Goal: Contribute content: Add original content to the website for others to see

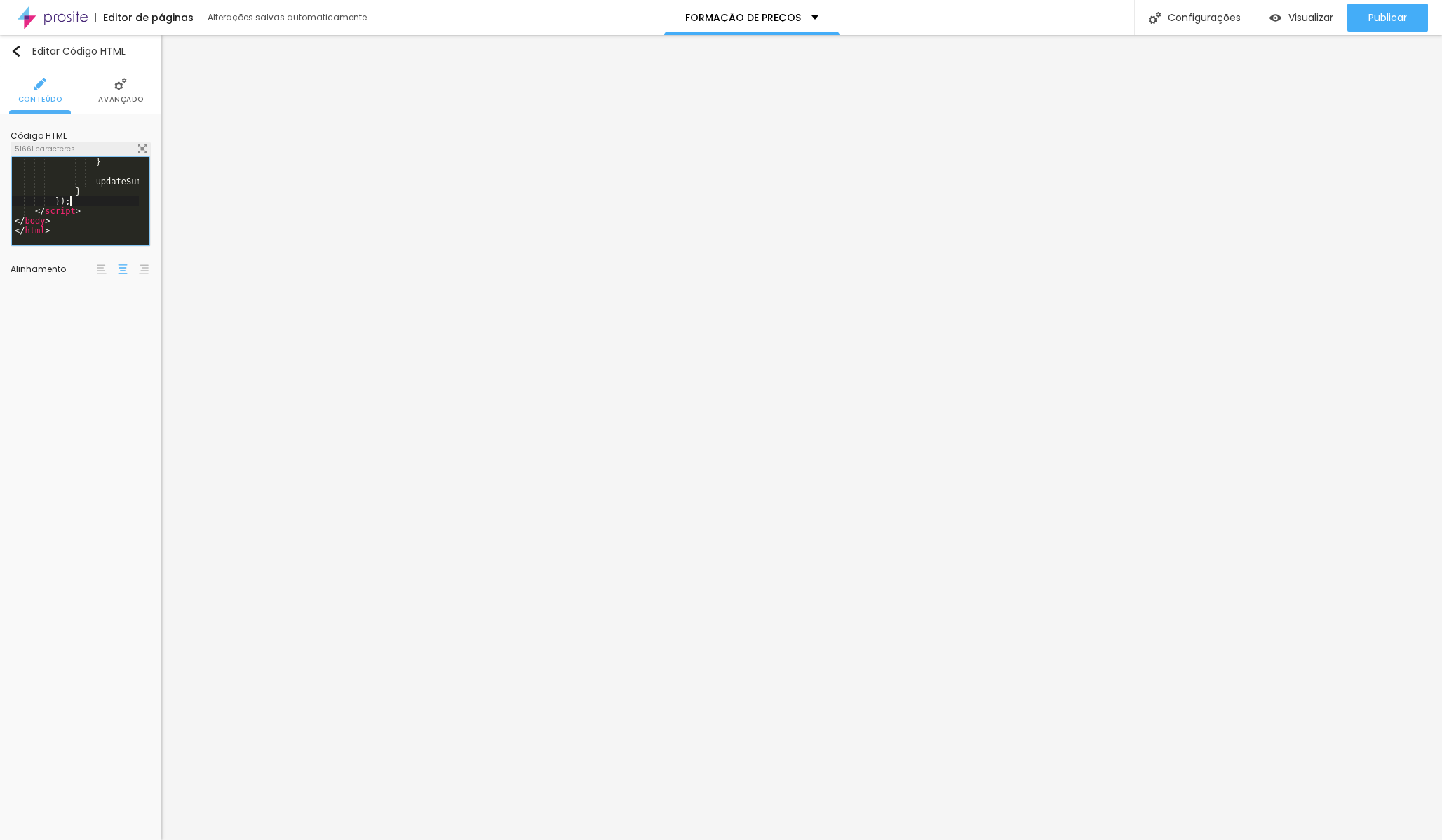
click at [94, 204] on div "} updateSummary ( ) ; } }) ; </ script > </ body > </ html >" at bounding box center [405, 205] width 786 height 98
click at [1280, 21] on div "Visualizar" at bounding box center [1301, 18] width 63 height 12
click at [91, 214] on div "window . toggleProfessionalDetails = toggleProfessionalDetails ; window . remov…" at bounding box center [405, 205] width 786 height 98
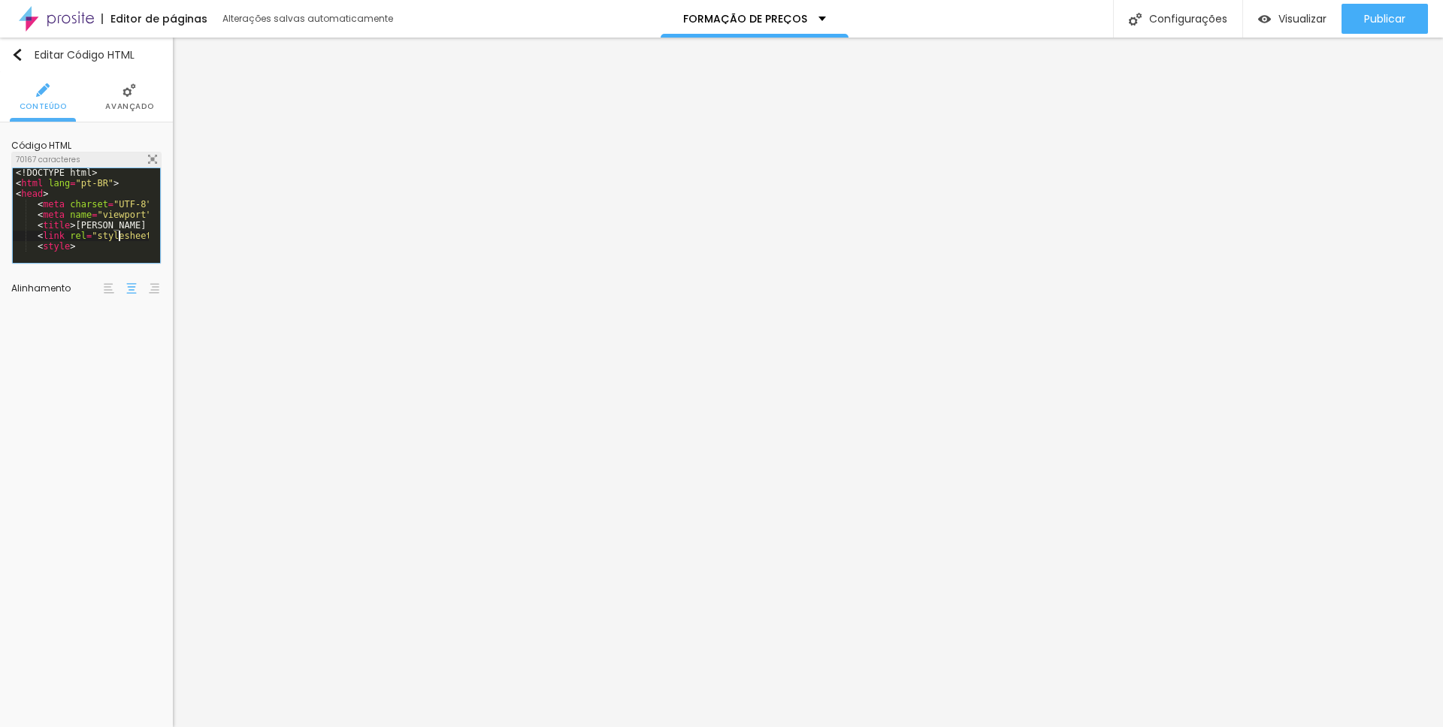
scroll to position [2, 0]
click at [118, 233] on div "<! DOCTYPE html > < html lang = "pt-BR" > < head > < meta charset = "UTF-8" > <…" at bounding box center [434, 220] width 842 height 104
click at [1286, 14] on span "Visualizar" at bounding box center [1302, 19] width 48 height 12
click at [57, 245] on div "window . selectTransportOption = selectTransportOption ; window . selectTranspo…" at bounding box center [445, 220] width 864 height 104
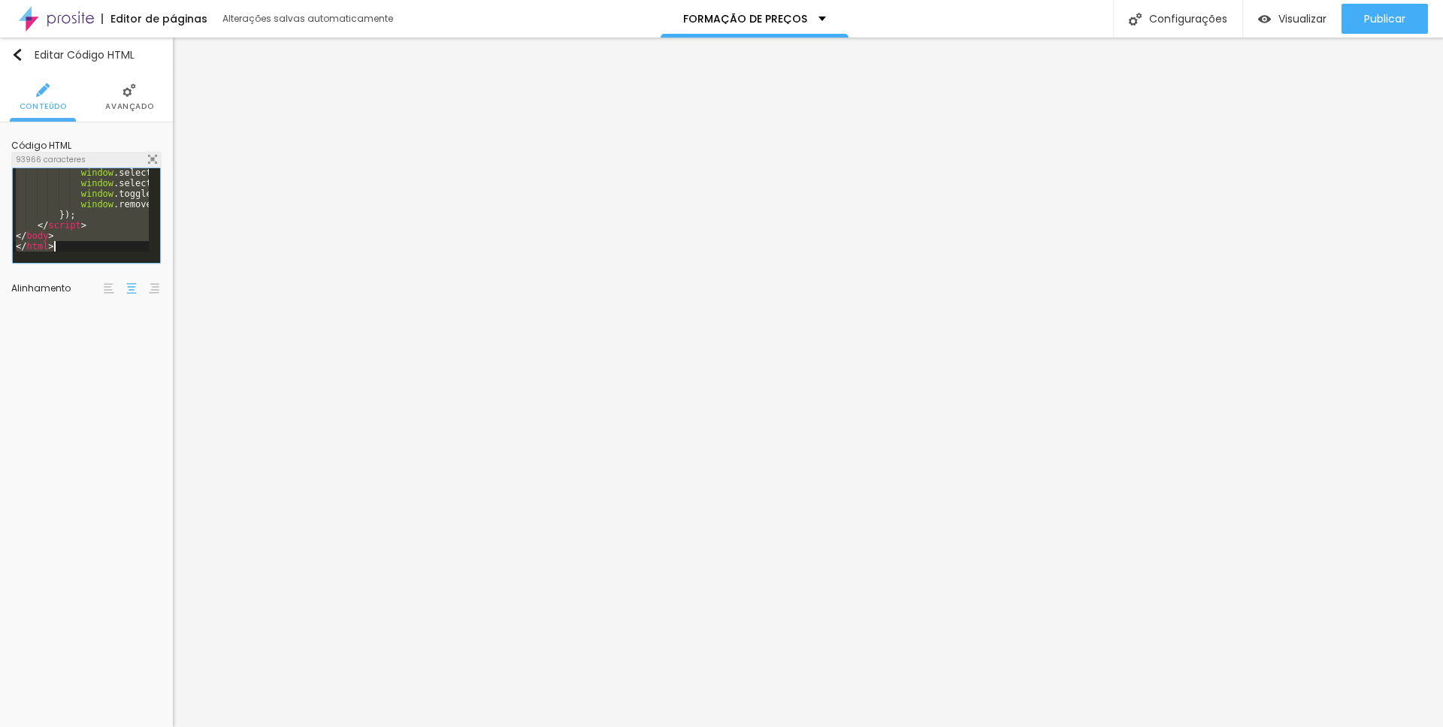
click at [62, 239] on div "window . selectTransportOption = selectTransportOption ; window . selectTranspo…" at bounding box center [445, 220] width 864 height 104
click at [1292, 23] on span "Visualizar" at bounding box center [1302, 19] width 48 height 12
click at [1290, 18] on span "Visualizar" at bounding box center [1302, 19] width 48 height 12
click at [116, 224] on div "window . selectTransportOption = selectTransportOption ; window . selectTranspo…" at bounding box center [445, 220] width 864 height 104
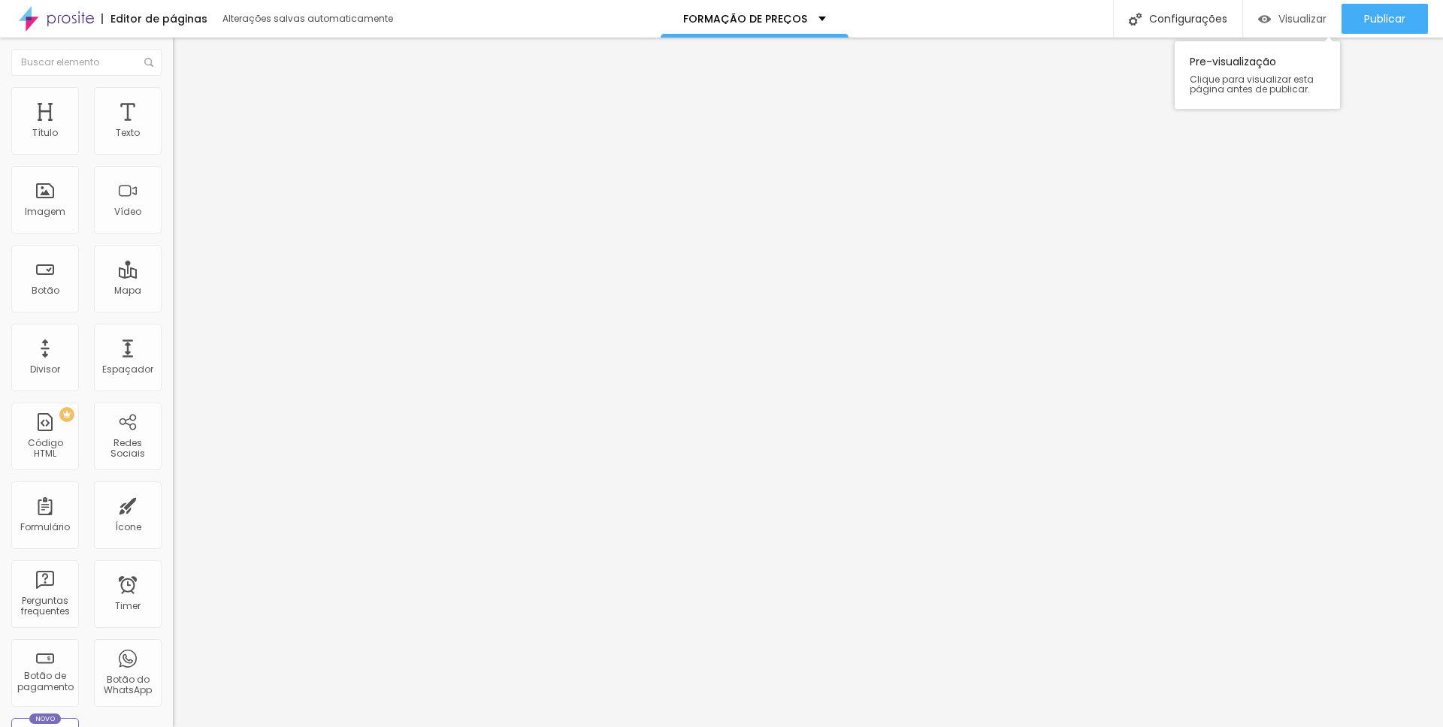
click at [1301, 8] on div "Visualizar" at bounding box center [1292, 19] width 68 height 30
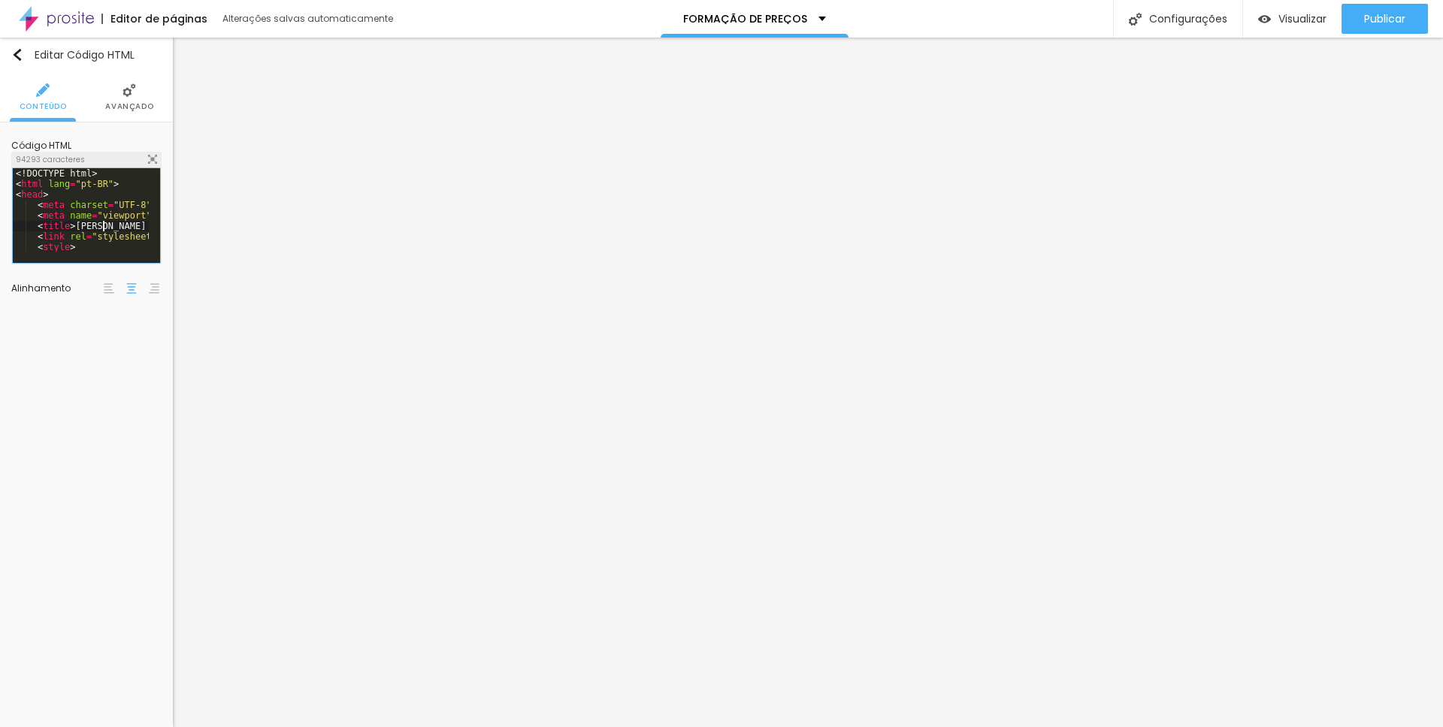
click at [101, 227] on div "<! DOCTYPE html > < html lang = "pt-BR" > < head > < meta charset = "UTF-8" > <…" at bounding box center [445, 226] width 864 height 116
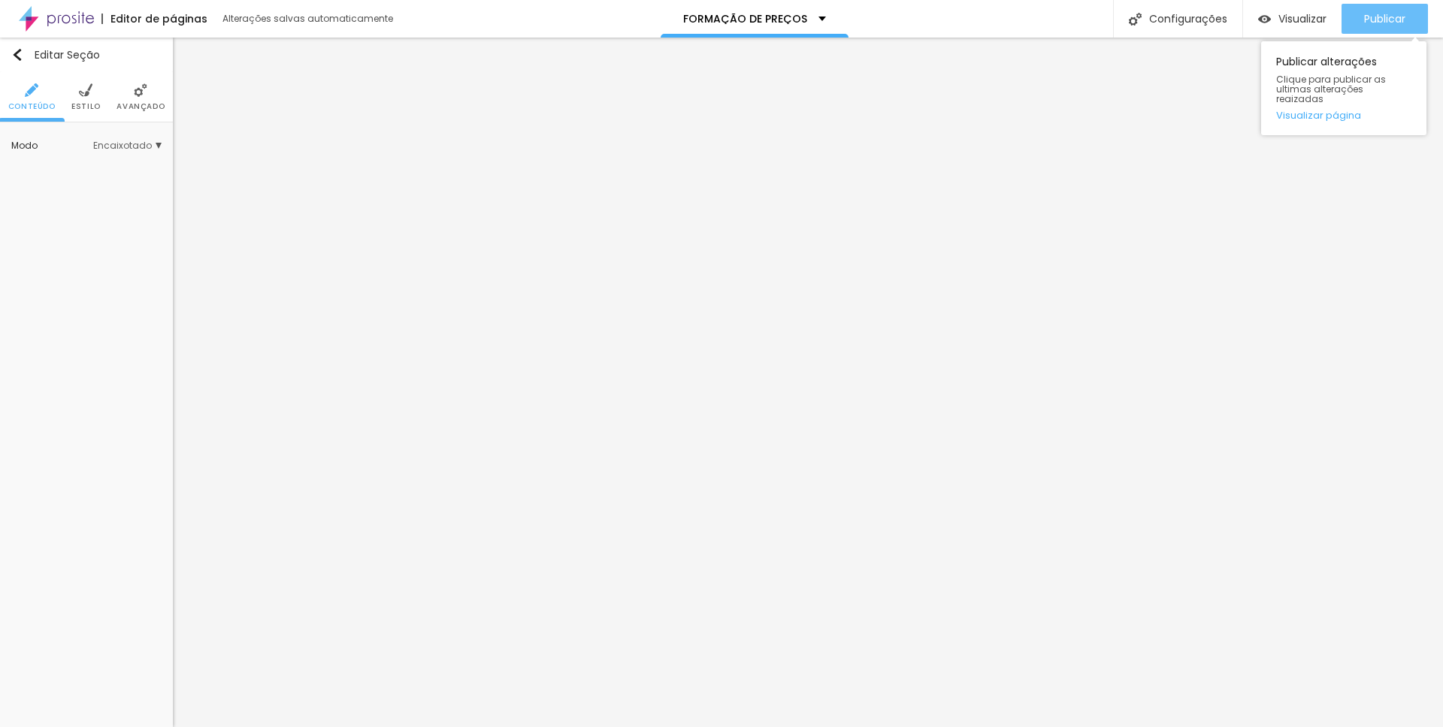
click at [1395, 15] on span "Publicar" at bounding box center [1384, 19] width 41 height 12
click at [1352, 110] on link "Visualizar página" at bounding box center [1343, 115] width 135 height 10
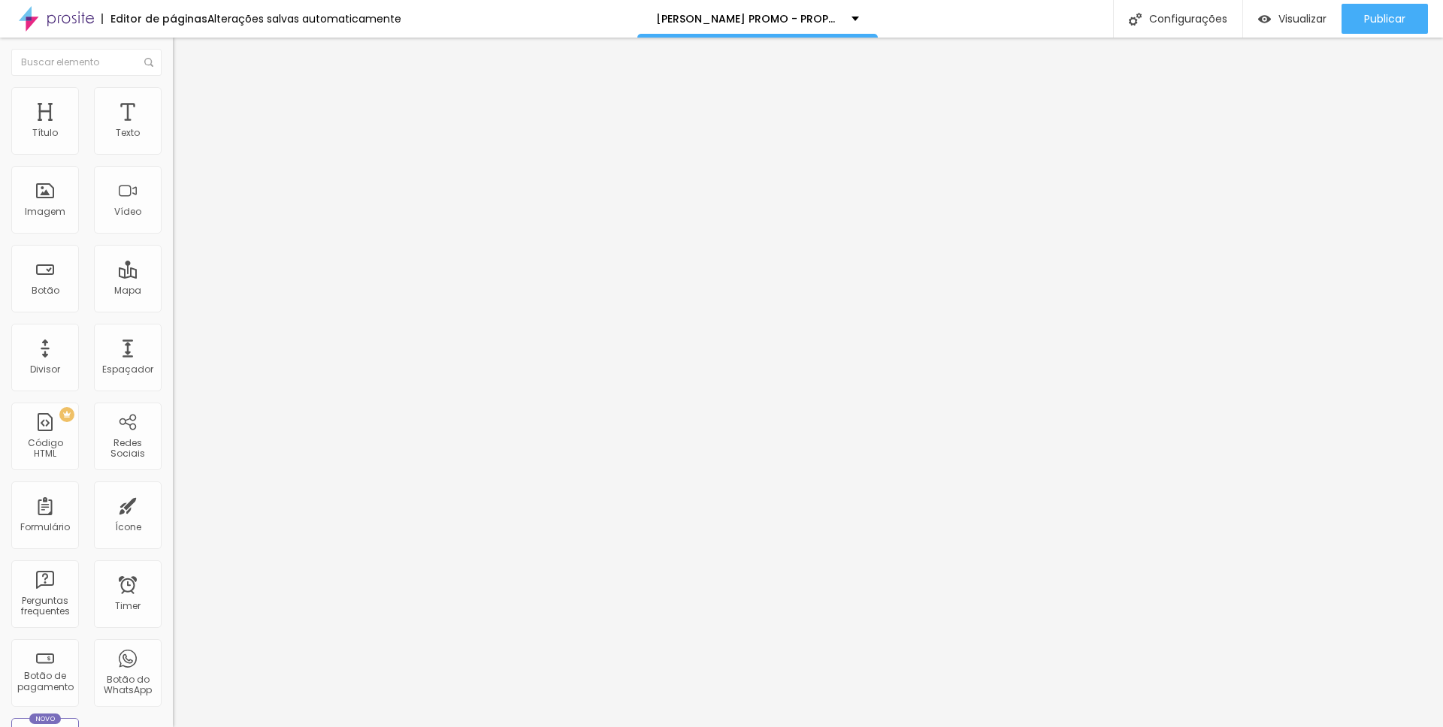
click at [173, 141] on input "text" at bounding box center [263, 133] width 180 height 15
paste input "https://www.youtube.com/watch?v=cBeNdsmQz6Y"
type input "https://www.youtube.com/watch?v=cBeNdsmQz6Y"
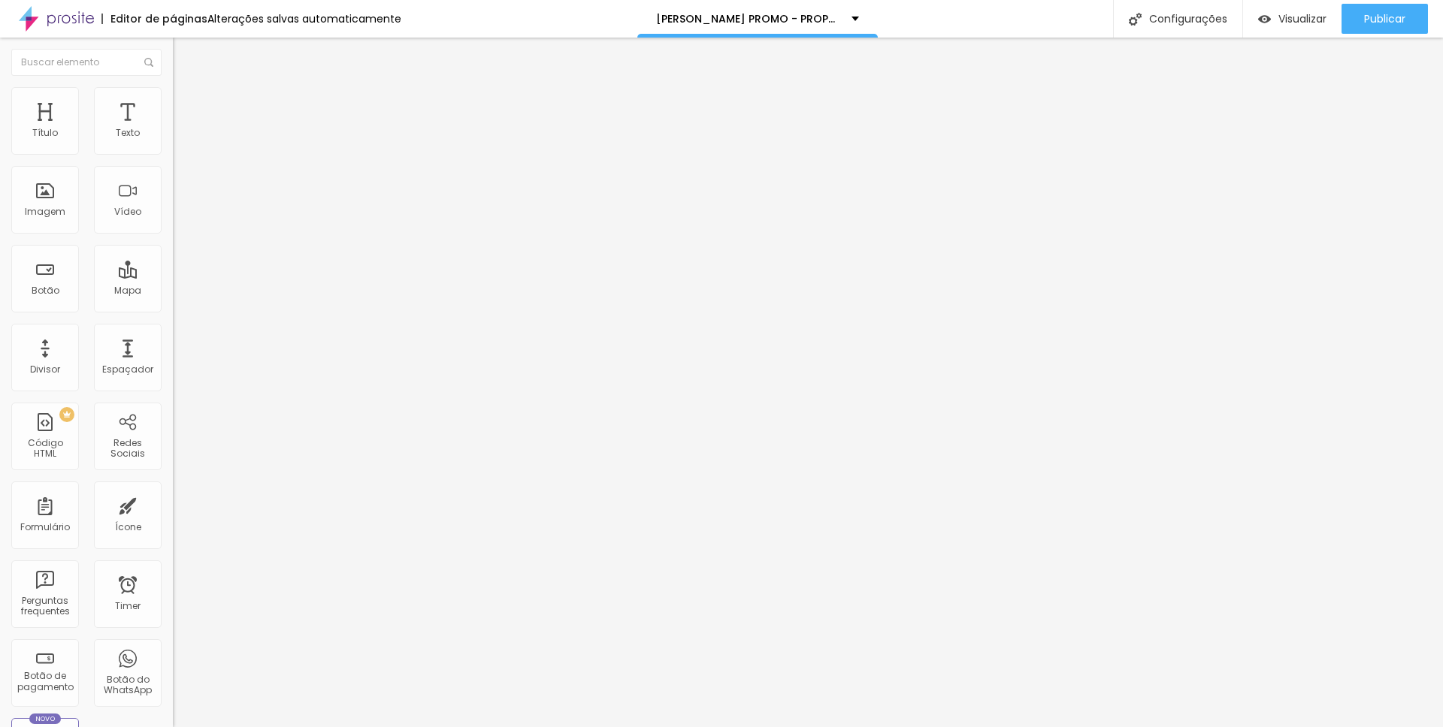
click at [173, 283] on div at bounding box center [259, 283] width 173 height 0
click at [173, 141] on input "https://www.youtube.com/watch?v=cBeNdsmQz6Y" at bounding box center [263, 133] width 180 height 15
paste input "fex0hsW0xpk"
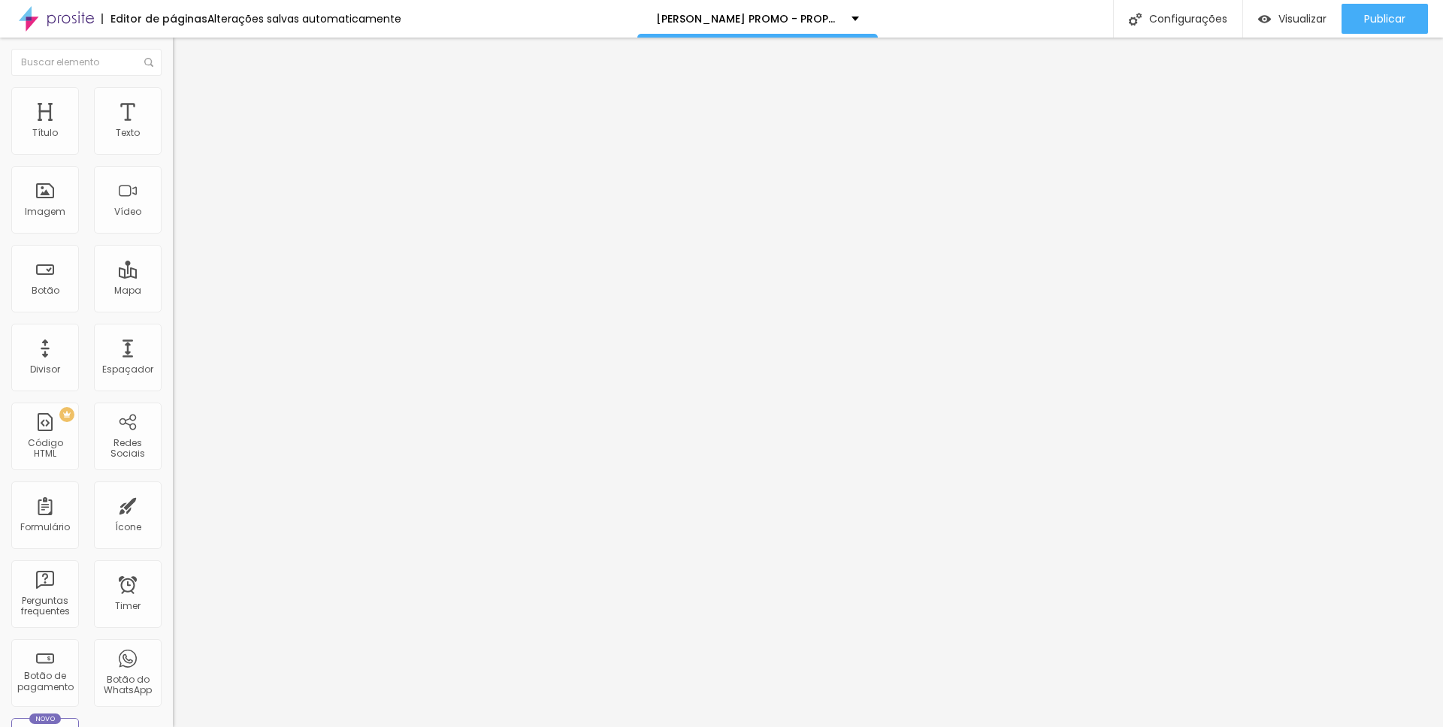
type input "https://www.youtube.com/watch?v=fex0hsW0xpk"
click at [173, 141] on input "https://www.youtube.com/watch?v=cBeNdsmQz6Y" at bounding box center [263, 133] width 180 height 15
paste input "youtu.be/sQQr_RGeEek"
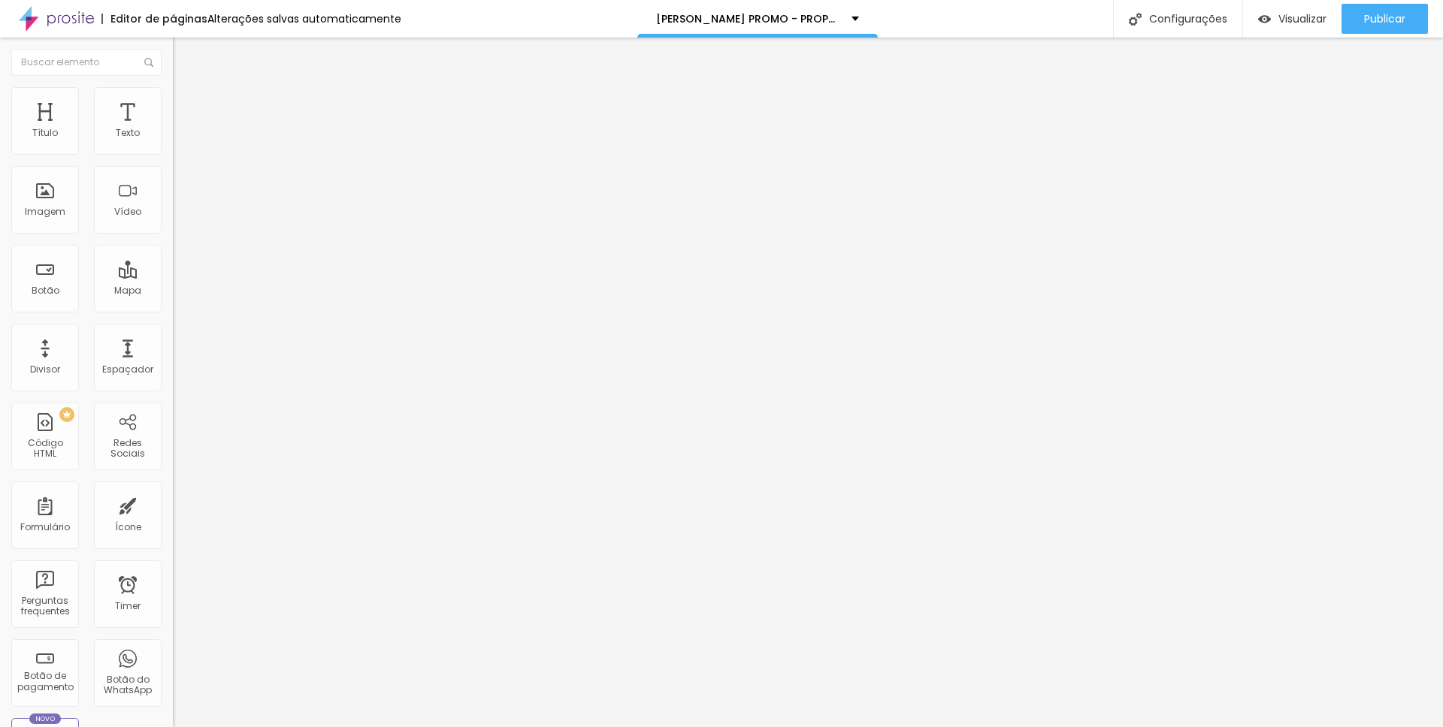
type input "https://youtu.be/sQQr_RGeEek"
click at [173, 283] on div at bounding box center [259, 283] width 173 height 0
click at [1298, 22] on span "Visualizar" at bounding box center [1302, 19] width 48 height 12
